Goal: Transaction & Acquisition: Obtain resource

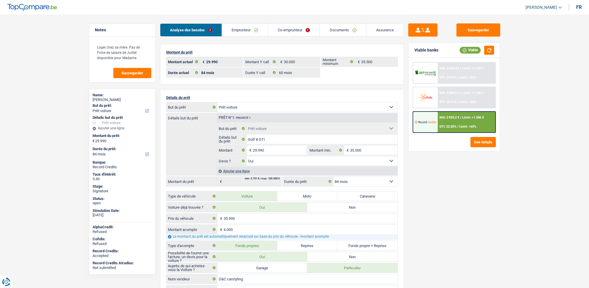
select select "car"
select select "84"
select select "60"
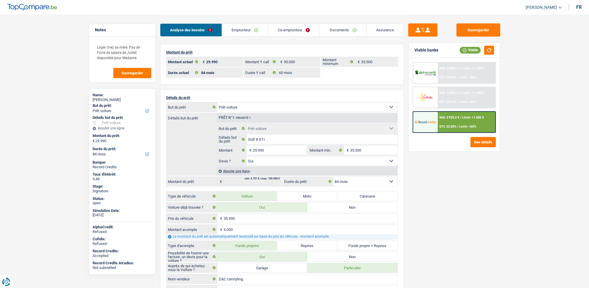
select select "car"
select select "yes"
select select "84"
select select "32"
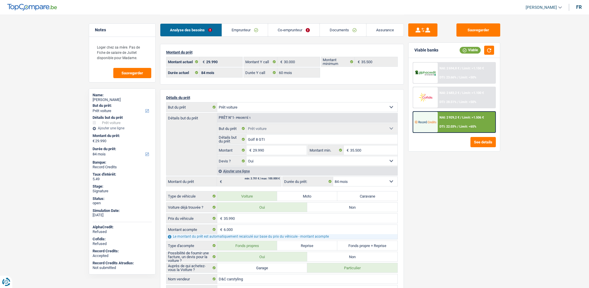
select select "married"
click at [242, 33] on link "Emprunteur" at bounding box center [245, 30] width 46 height 13
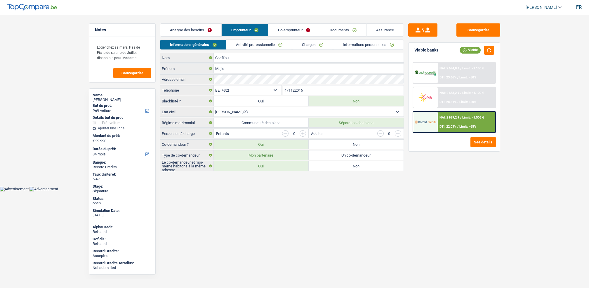
select select "car"
select select "84"
select select "32"
select select "married"
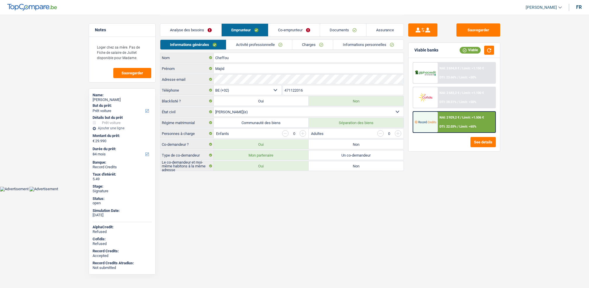
select select "publicEmployee"
select select "netSalary"
select select "mealVouchers"
select select "BE"
select select "stateUniversityEu"
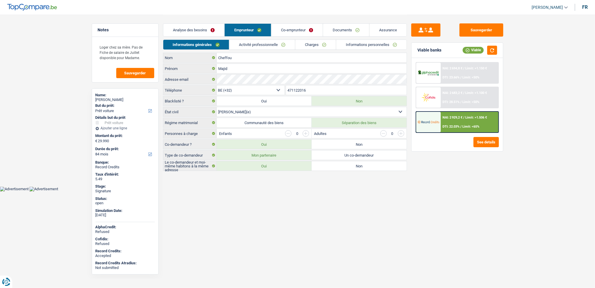
click at [244, 43] on link "Activité professionnelle" at bounding box center [262, 45] width 66 height 10
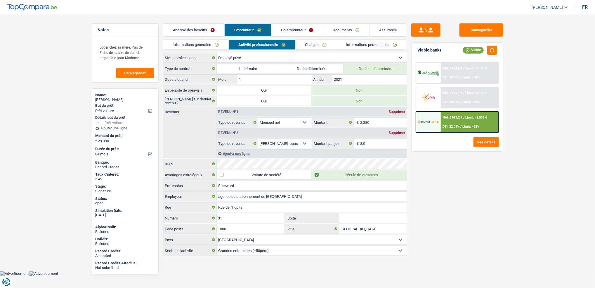
click at [295, 25] on link "Co-emprunteur" at bounding box center [296, 30] width 51 height 13
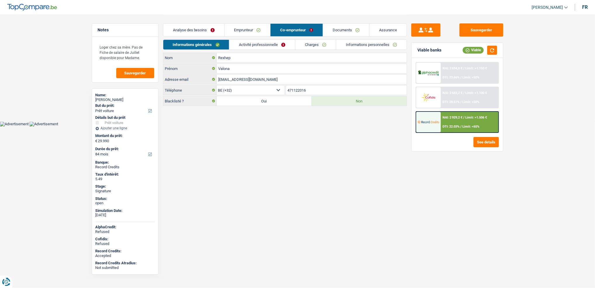
click at [276, 46] on link "Activité professionnelle" at bounding box center [262, 45] width 66 height 10
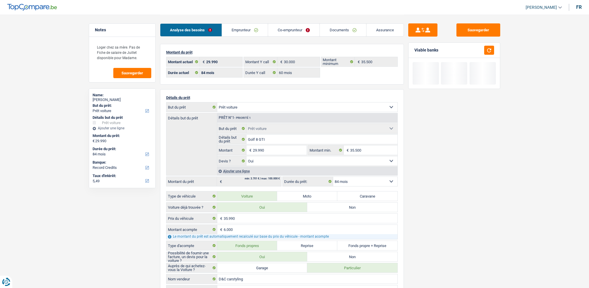
select select "car"
select select "84"
select select "record credits"
select select "84"
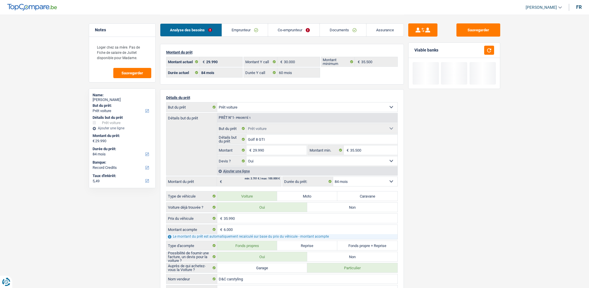
select select "60"
select select "car"
select select "yes"
select select "84"
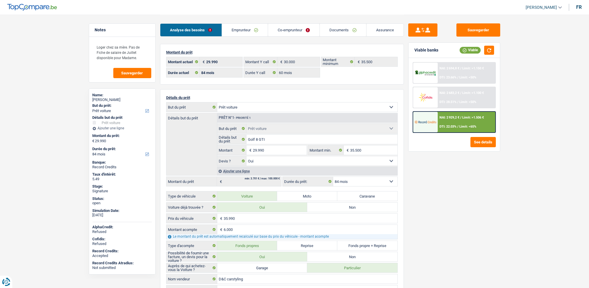
click at [335, 30] on link "Documents" at bounding box center [343, 30] width 46 height 13
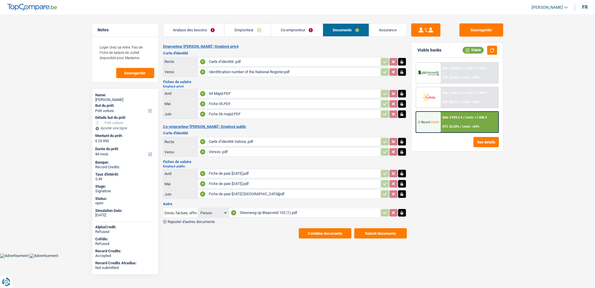
click at [316, 228] on button "Combine documents" at bounding box center [325, 233] width 53 height 10
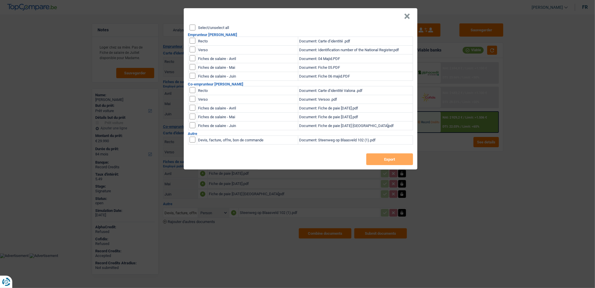
click at [193, 38] on input "checkbox" at bounding box center [193, 41] width 6 height 6
checkbox input "true"
click at [191, 45] on td at bounding box center [192, 41] width 9 height 9
click at [194, 51] on input "checkbox" at bounding box center [193, 49] width 6 height 6
click at [386, 158] on button "Export" at bounding box center [389, 159] width 47 height 12
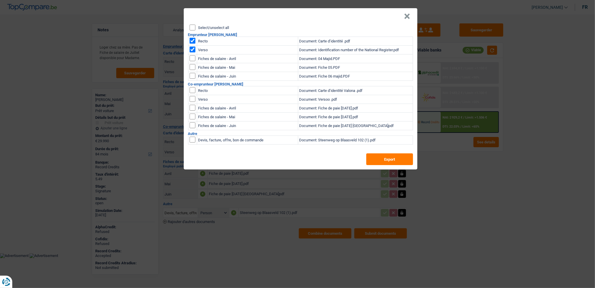
click at [190, 39] on td at bounding box center [192, 41] width 9 height 9
click at [193, 46] on td at bounding box center [192, 50] width 9 height 9
drag, startPoint x: 193, startPoint y: 51, endPoint x: 190, endPoint y: 40, distance: 11.1
click at [192, 51] on input "checkbox" at bounding box center [193, 49] width 6 height 6
checkbox input "false"
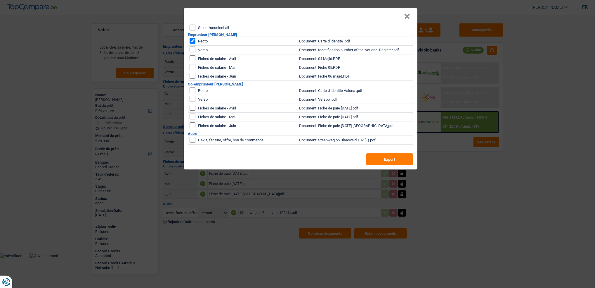
click at [189, 38] on td at bounding box center [192, 41] width 9 height 9
click at [192, 40] on input "checkbox" at bounding box center [193, 41] width 6 height 6
checkbox input "false"
click at [190, 92] on input "checkbox" at bounding box center [193, 90] width 6 height 6
checkbox input "true"
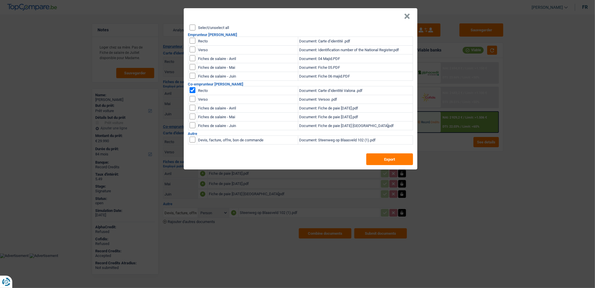
click at [193, 101] on input "checkbox" at bounding box center [193, 99] width 6 height 6
checkbox input "true"
click at [394, 156] on button "Export" at bounding box center [389, 159] width 47 height 12
click at [409, 18] on header "×" at bounding box center [301, 16] width 234 height 16
click at [408, 18] on button "×" at bounding box center [407, 16] width 6 height 6
